Goal: Information Seeking & Learning: Find specific fact

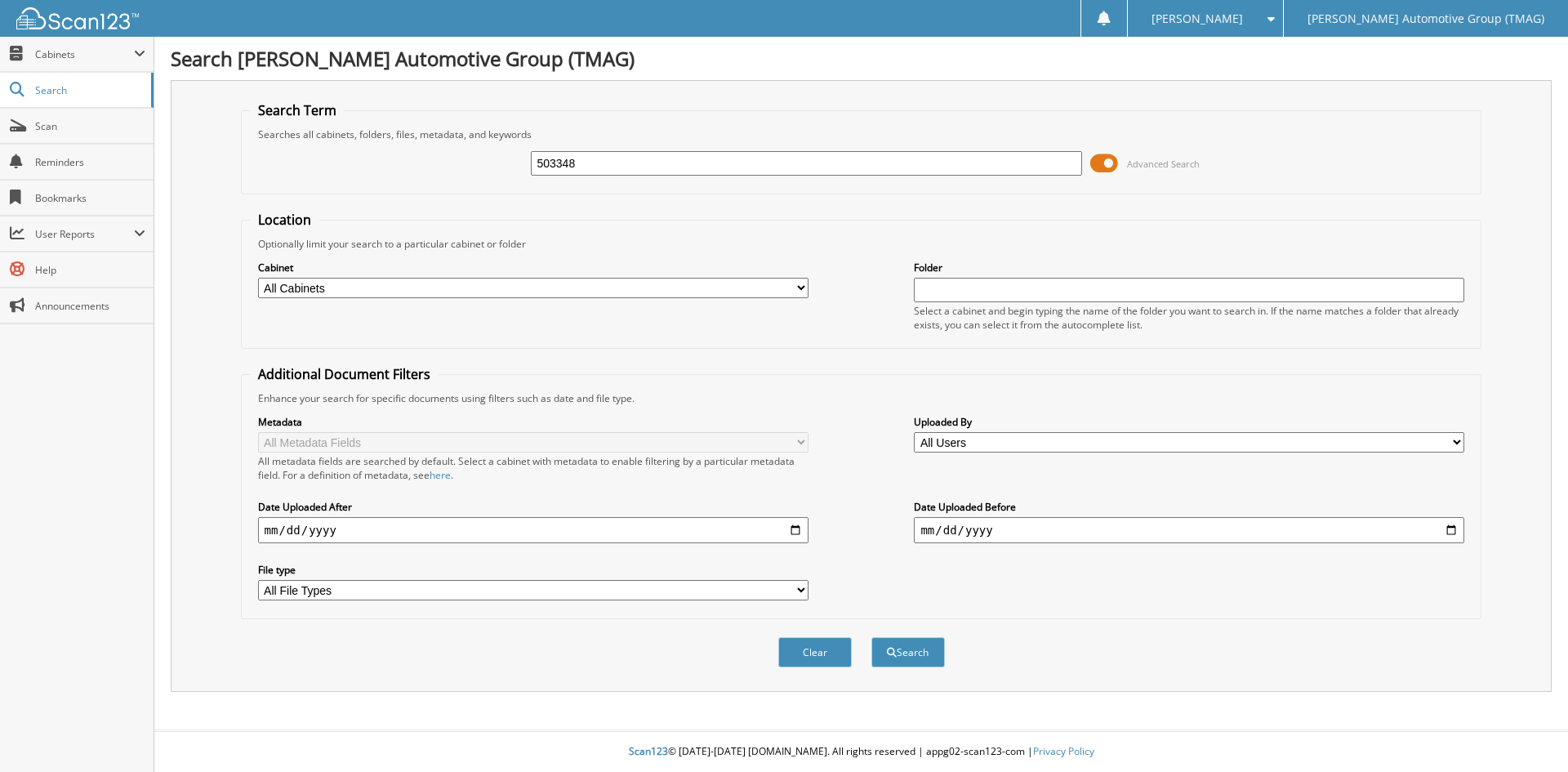
type input "503348"
click at [871, 637] on button "Search" at bounding box center [908, 652] width 74 height 30
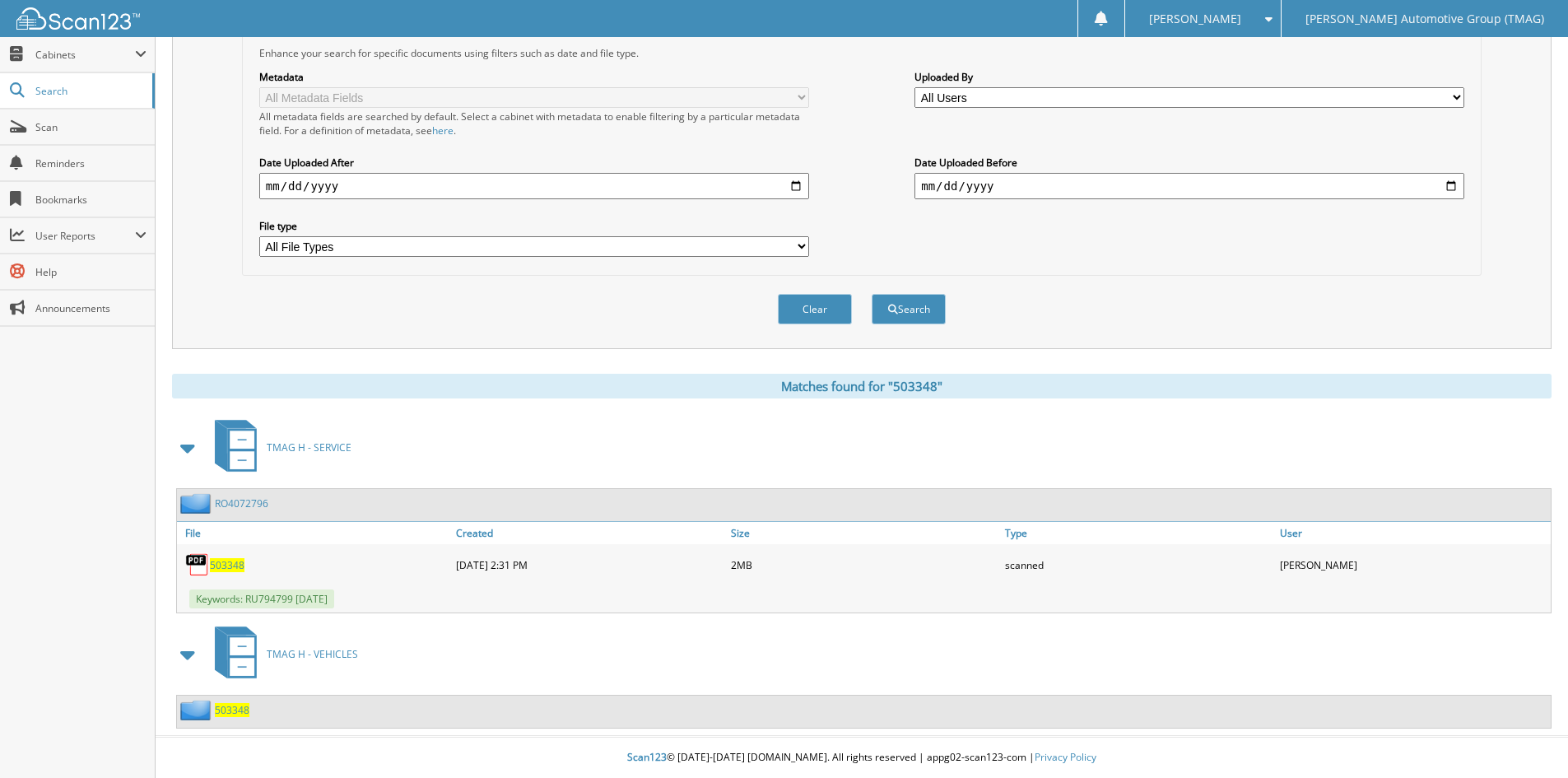
click at [237, 713] on span "503348" at bounding box center [232, 710] width 35 height 14
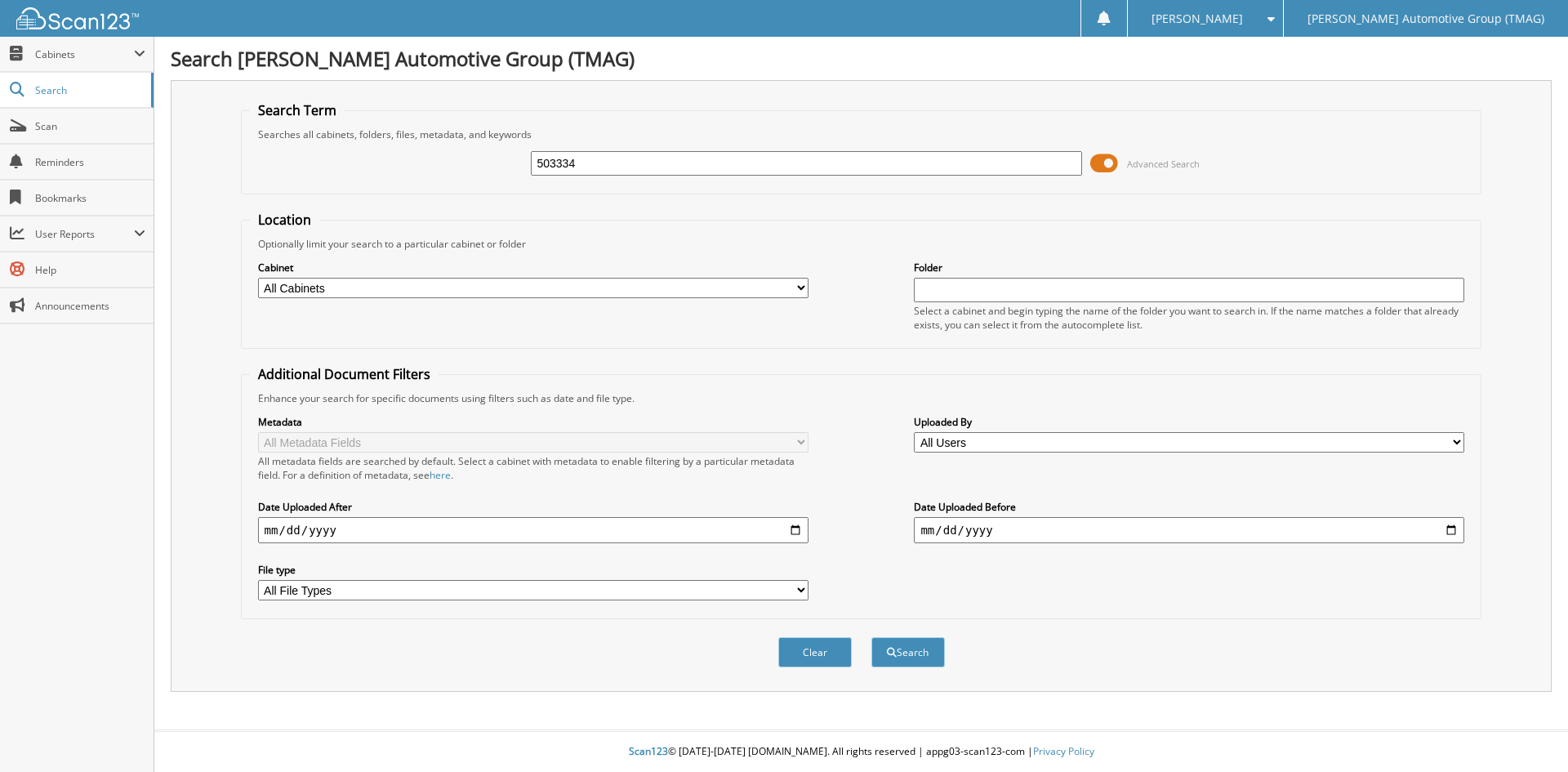
type input "503334"
click at [871, 637] on button "Search" at bounding box center [908, 652] width 74 height 30
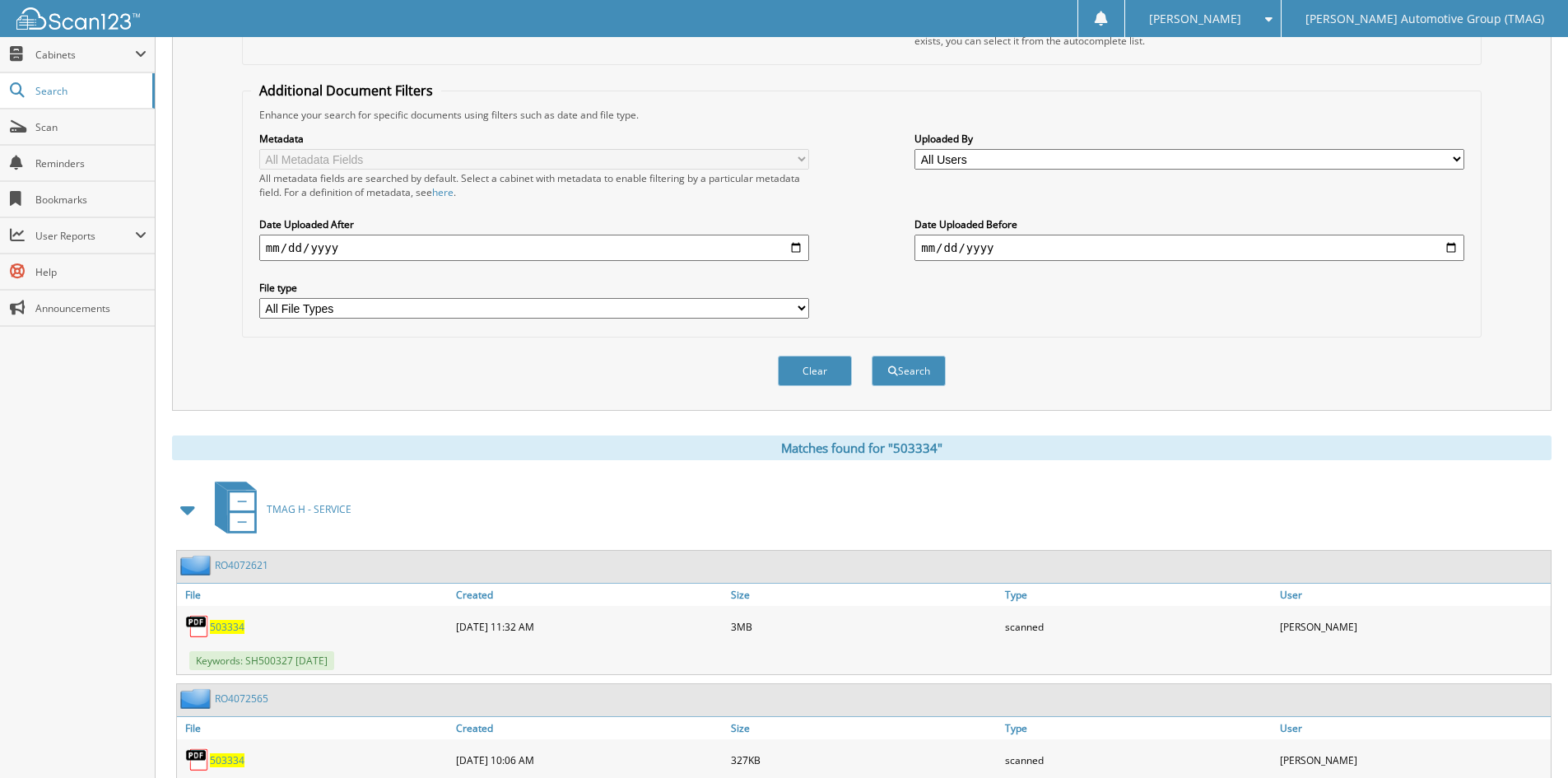
scroll to position [546, 0]
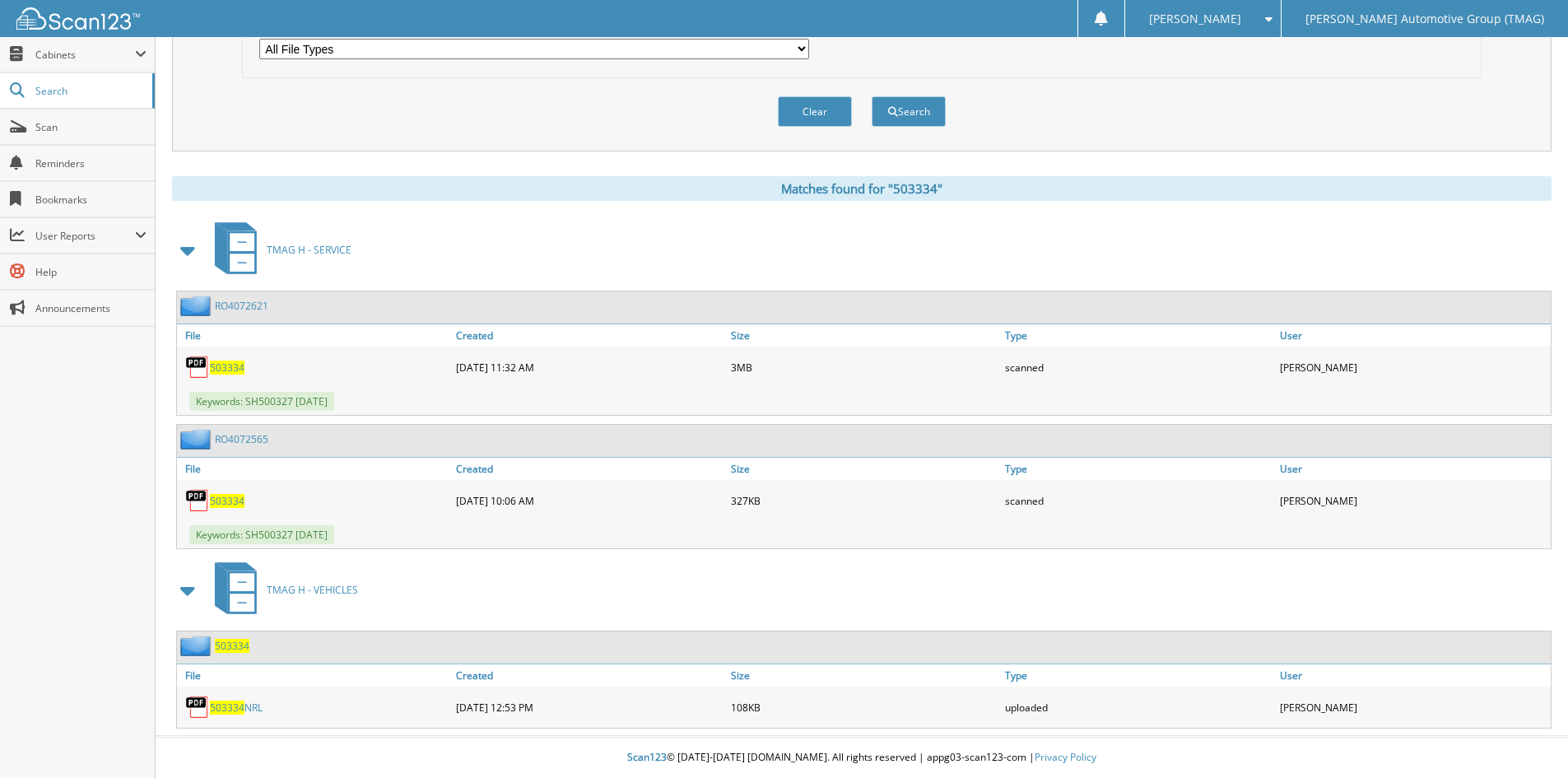
click at [225, 646] on span "503334" at bounding box center [232, 645] width 35 height 14
